Goal: Task Accomplishment & Management: Manage account settings

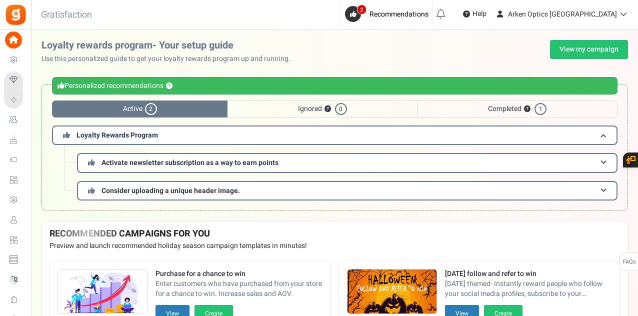
click at [21, 222] on icon at bounding box center [13, 219] width 17 height 17
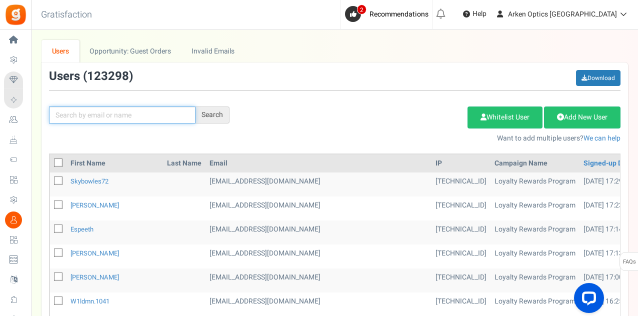
click at [120, 118] on input "text" at bounding box center [122, 114] width 146 height 17
paste input "[EMAIL_ADDRESS][DOMAIN_NAME]"
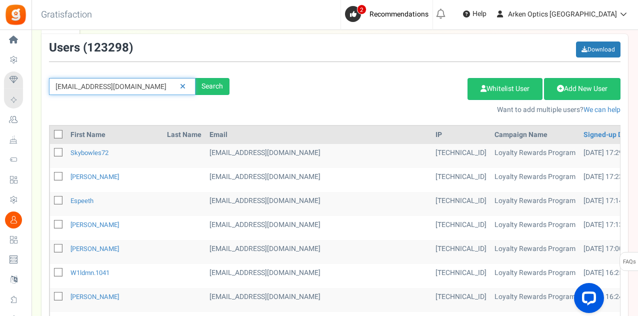
scroll to position [50, 0]
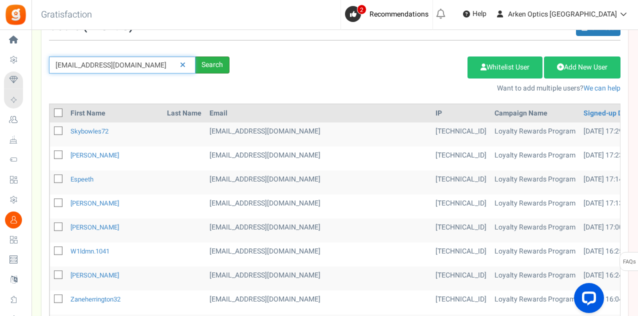
type input "[EMAIL_ADDRESS][DOMAIN_NAME]"
click at [225, 66] on div "Search" at bounding box center [212, 64] width 34 height 17
click at [220, 66] on div "Search" at bounding box center [212, 64] width 34 height 17
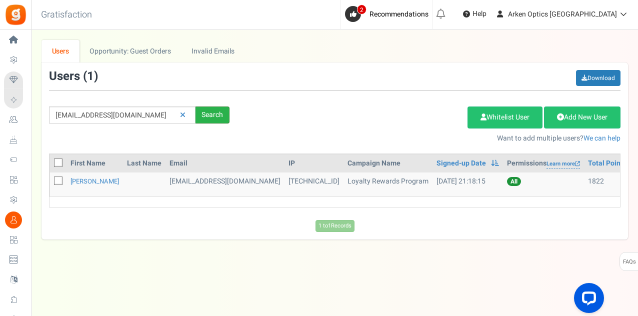
scroll to position [0, 0]
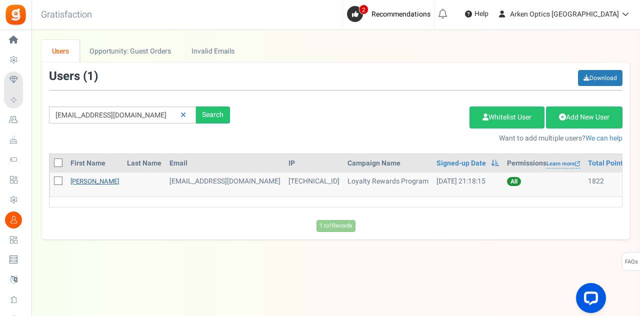
click at [102, 179] on link "[PERSON_NAME]" at bounding box center [94, 180] width 48 height 9
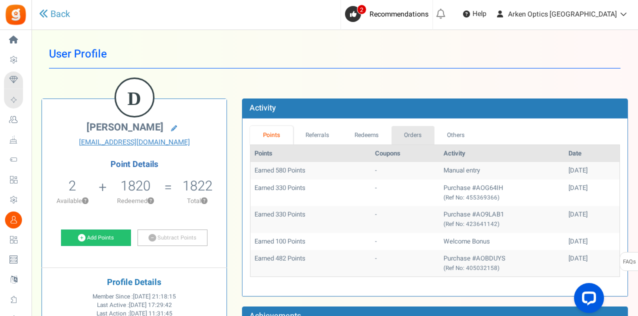
click at [414, 135] on link "Orders" at bounding box center [412, 135] width 43 height 18
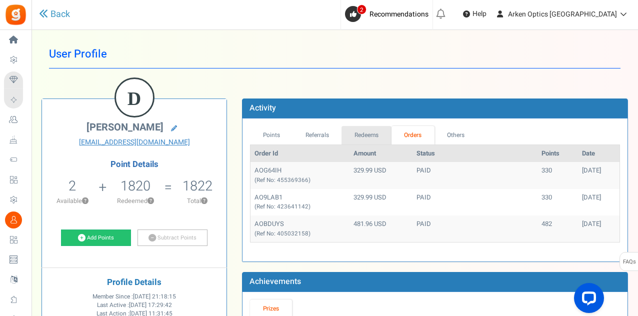
click at [368, 135] on link "Redeems" at bounding box center [366, 135] width 50 height 18
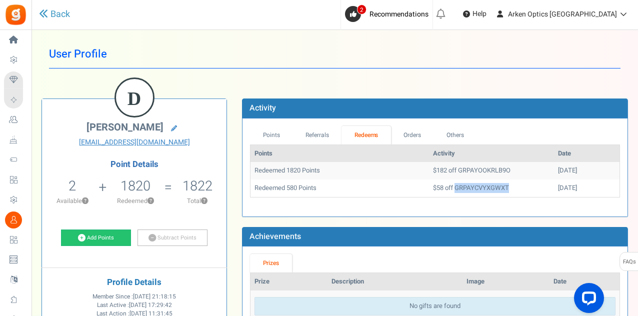
drag, startPoint x: 491, startPoint y: 186, endPoint x: 433, endPoint y: 187, distance: 58.0
click at [433, 187] on td "$58 off GRPAYCVYXGWXT" at bounding box center [491, 187] width 125 height 17
copy td "GRPAYCVYXGWXT"
drag, startPoint x: 496, startPoint y: 171, endPoint x: 437, endPoint y: 171, distance: 59.0
click at [437, 171] on td "$182 off GRPAYOOKRLB9O" at bounding box center [491, 170] width 125 height 17
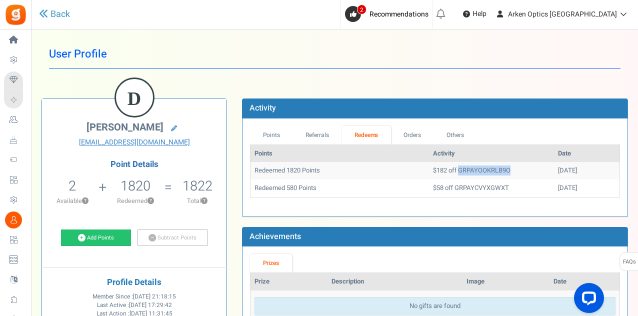
copy td "GRPAYOOKRLB9O"
click at [480, 127] on ul "Points Referrals Redeems Orders Others" at bounding box center [435, 135] width 370 height 18
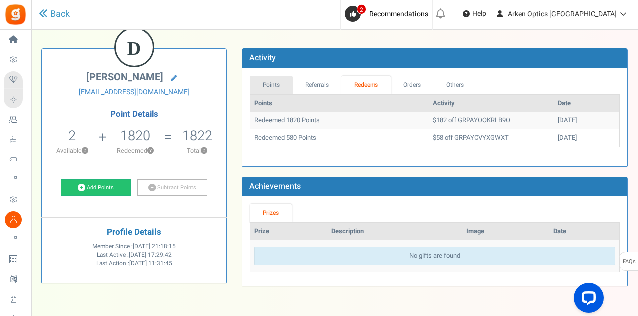
click at [283, 84] on link "Points" at bounding box center [271, 85] width 43 height 18
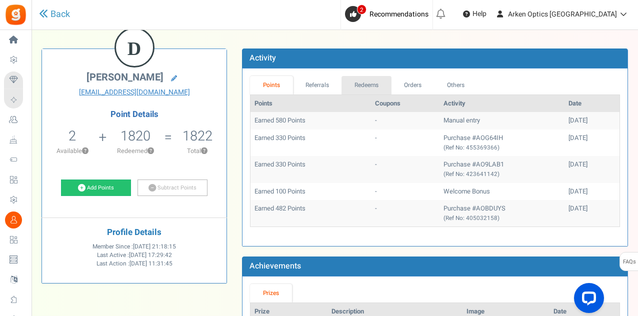
click at [356, 89] on link "Redeems" at bounding box center [366, 85] width 50 height 18
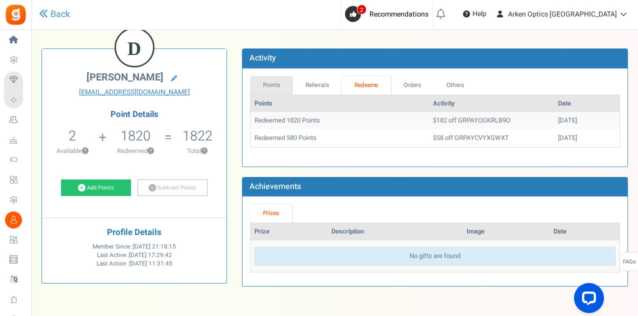
click at [273, 90] on link "Points" at bounding box center [271, 85] width 43 height 18
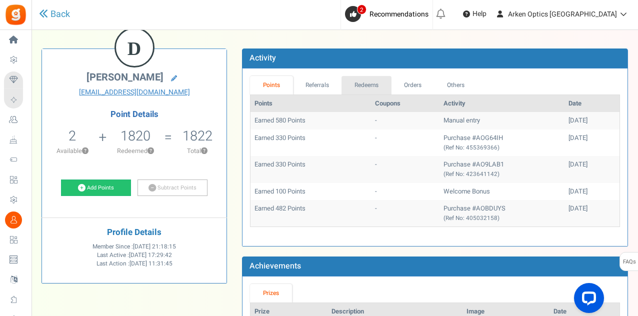
click at [376, 87] on link "Redeems" at bounding box center [366, 85] width 50 height 18
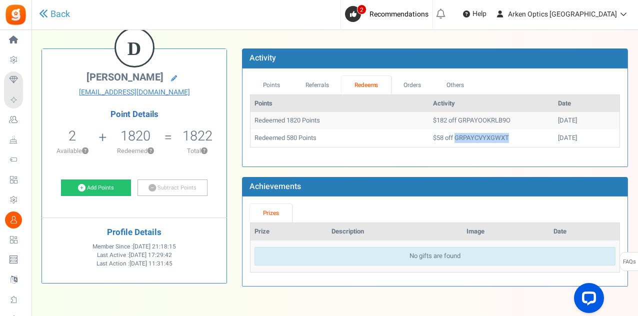
drag, startPoint x: 486, startPoint y: 136, endPoint x: 434, endPoint y: 135, distance: 52.0
click at [434, 135] on td "$58 off GRPAYCVYXGWXT" at bounding box center [491, 137] width 125 height 17
copy td "GRPAYCVYXGWXT"
click at [280, 84] on link "Points" at bounding box center [271, 85] width 43 height 18
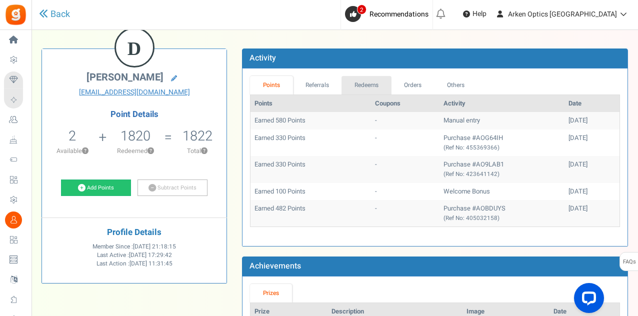
click at [373, 82] on link "Redeems" at bounding box center [366, 85] width 50 height 18
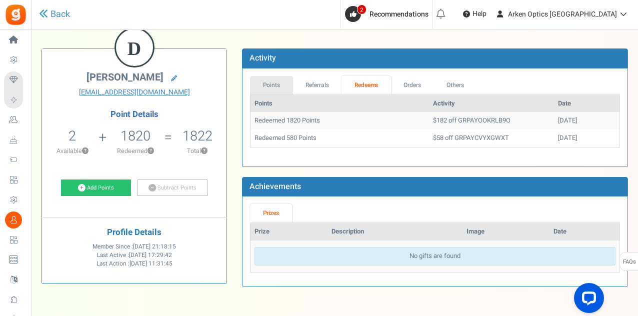
click at [268, 86] on link "Points" at bounding box center [271, 85] width 43 height 18
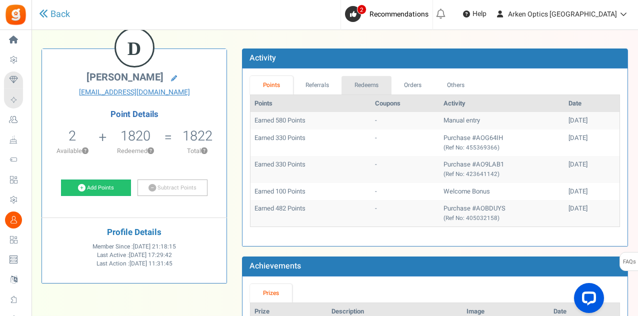
click at [380, 82] on link "Redeems" at bounding box center [366, 85] width 50 height 18
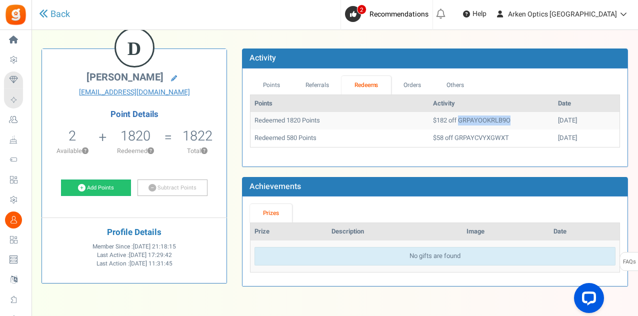
drag, startPoint x: 495, startPoint y: 116, endPoint x: 437, endPoint y: 118, distance: 57.5
click at [437, 118] on td "$182 off GRPAYOOKRLB9O" at bounding box center [491, 120] width 125 height 17
copy td "GRPAYOOKRLB9O"
